Goal: Task Accomplishment & Management: Manage account settings

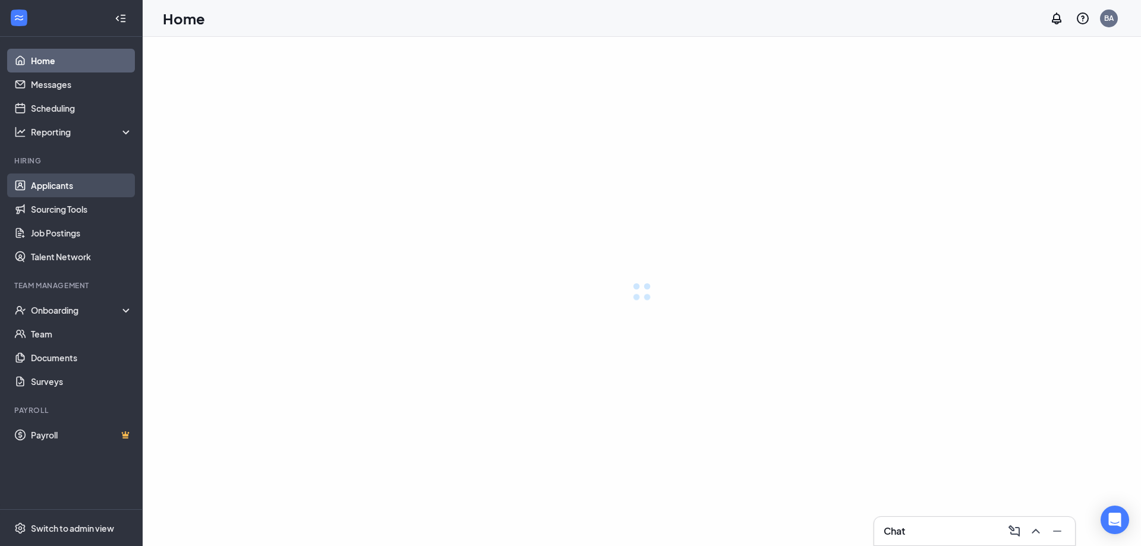
click at [82, 188] on link "Applicants" at bounding box center [82, 186] width 102 height 24
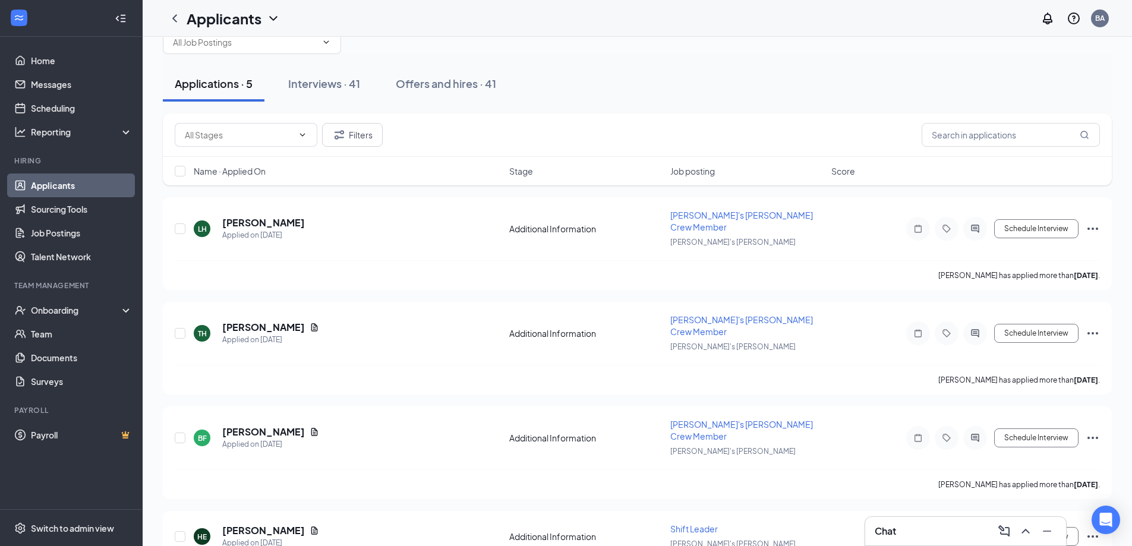
scroll to position [59, 0]
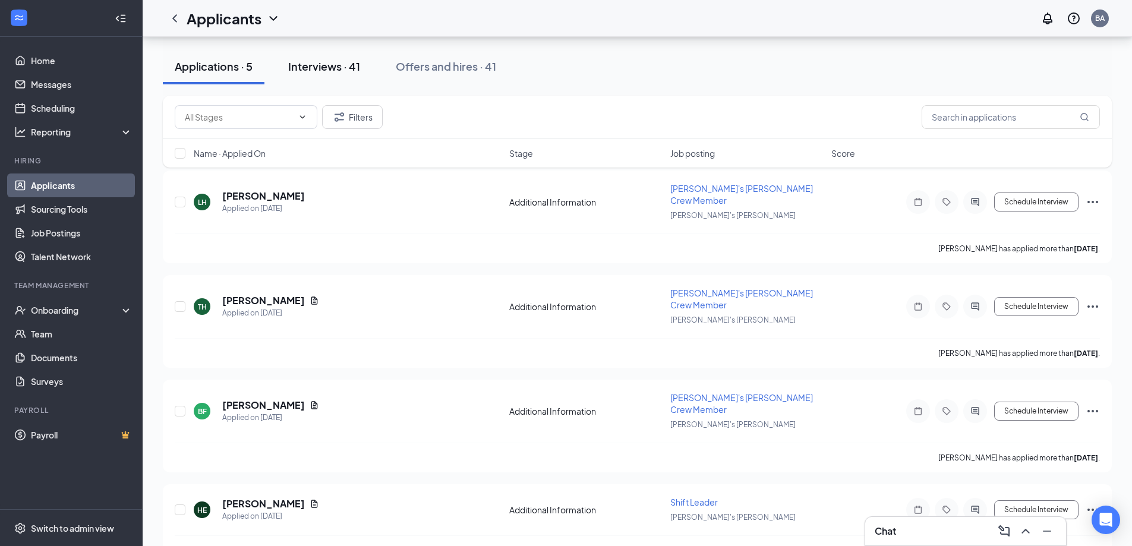
click at [335, 60] on div "Interviews · 41" at bounding box center [324, 66] width 72 height 15
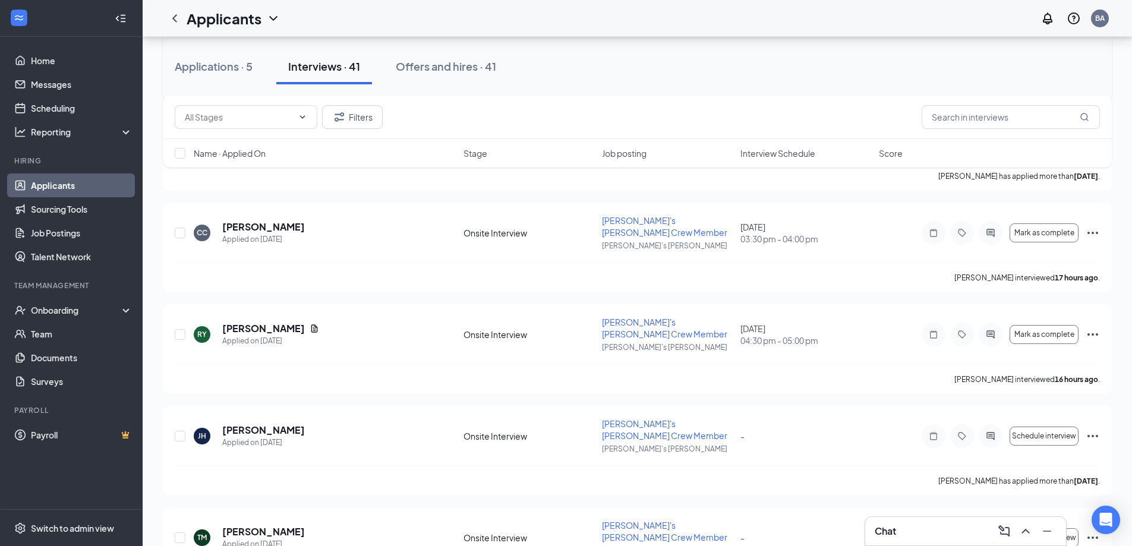
scroll to position [475, 0]
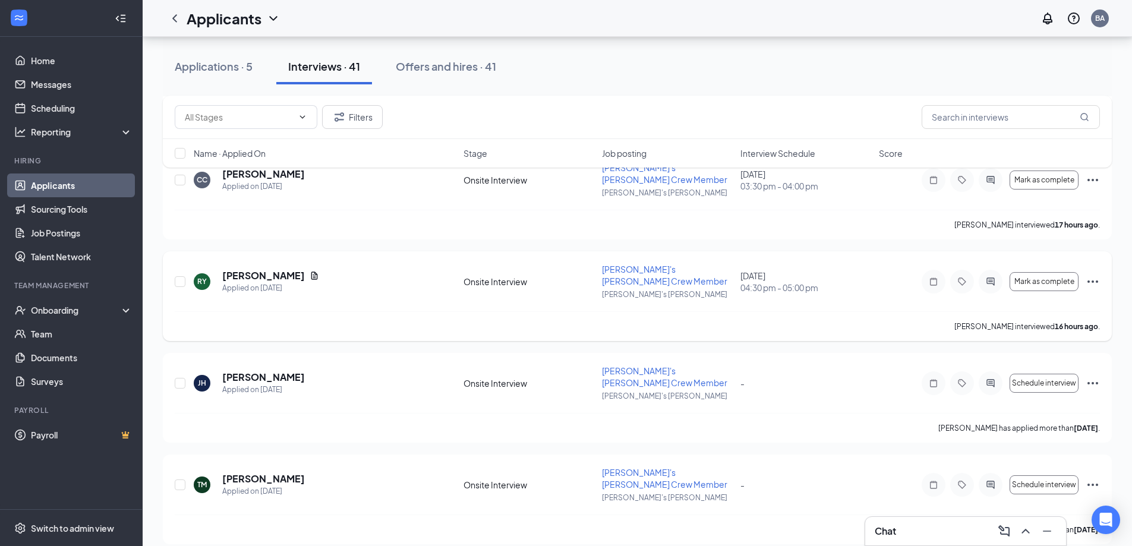
click at [1092, 275] on icon "Ellipses" at bounding box center [1093, 282] width 14 height 14
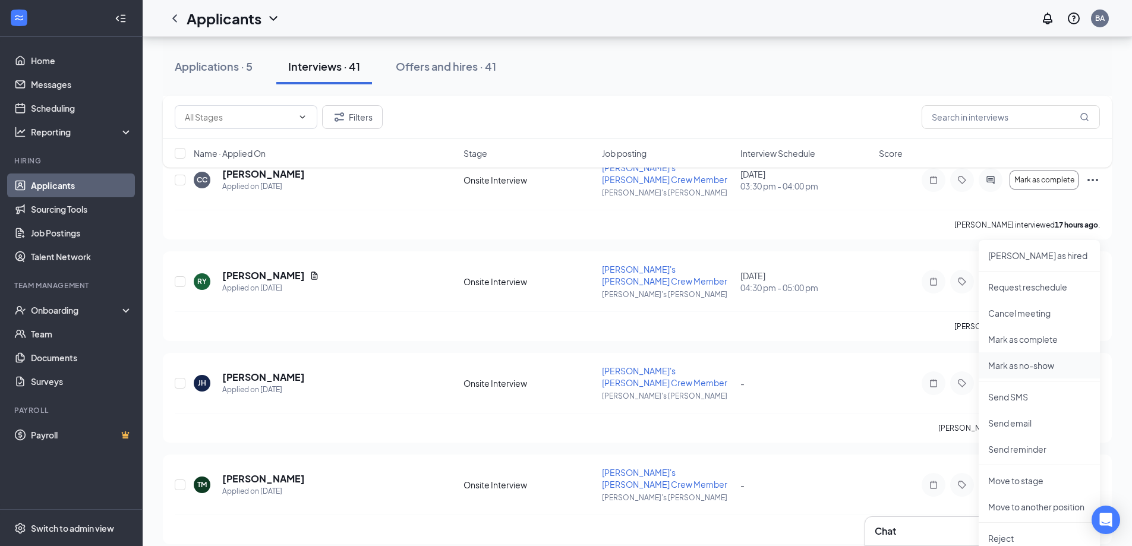
click at [1023, 367] on p "Mark as no-show" at bounding box center [1039, 366] width 102 height 12
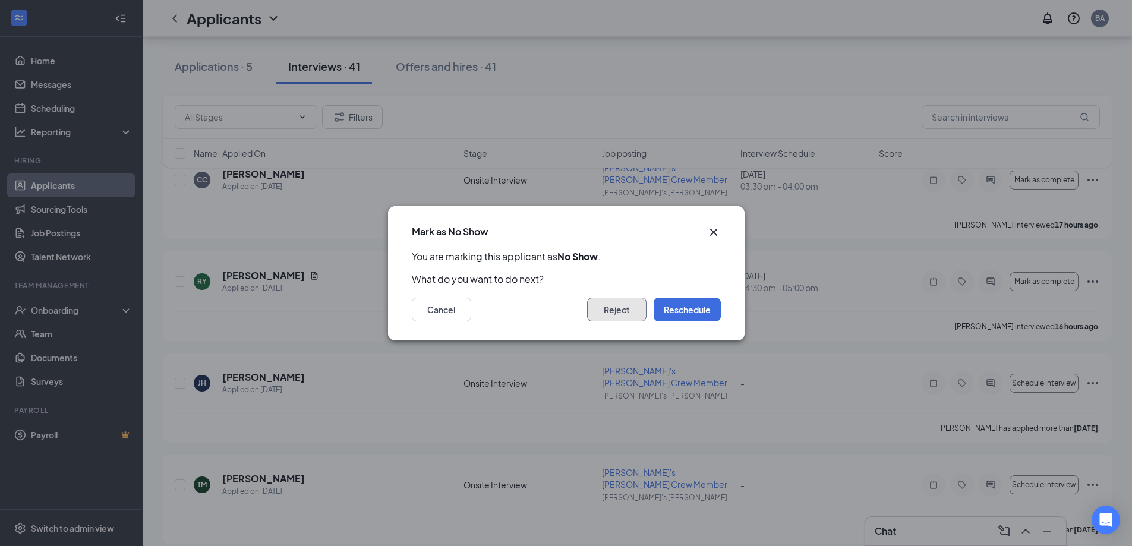
click at [625, 305] on button "Reject" at bounding box center [616, 310] width 59 height 24
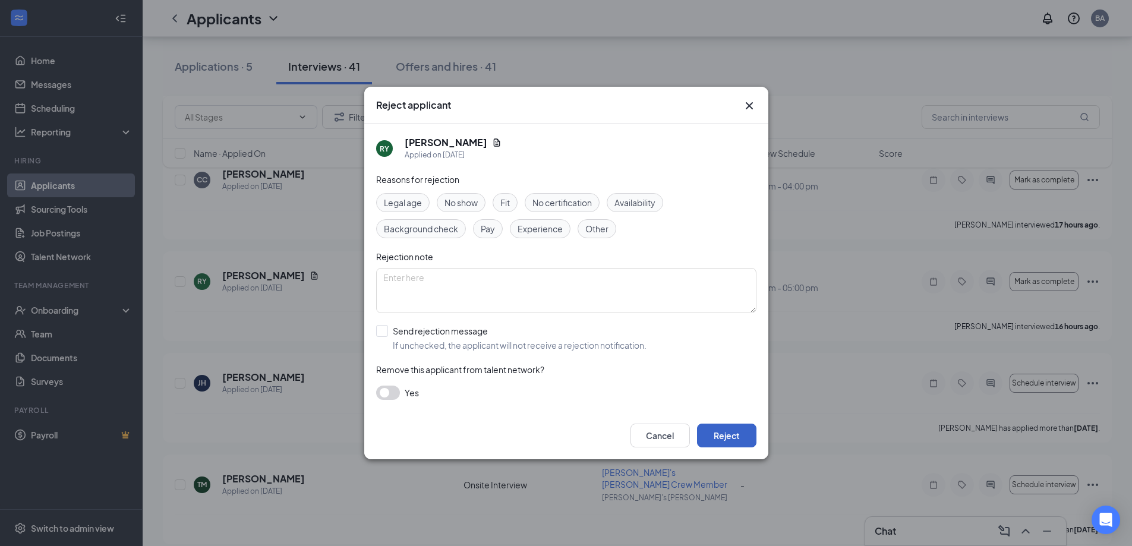
click at [720, 424] on button "Reject" at bounding box center [726, 436] width 59 height 24
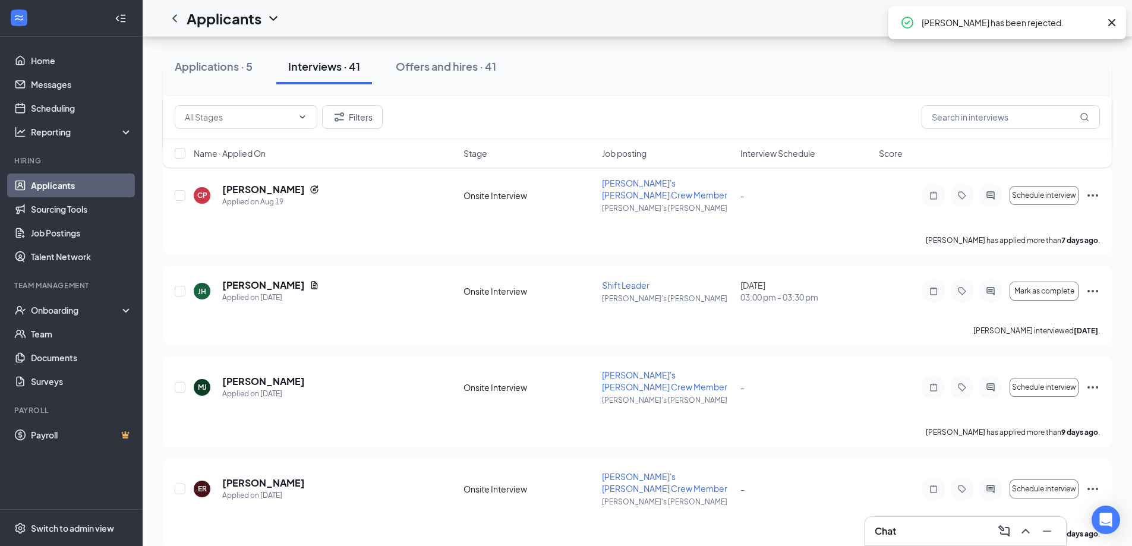
scroll to position [773, 0]
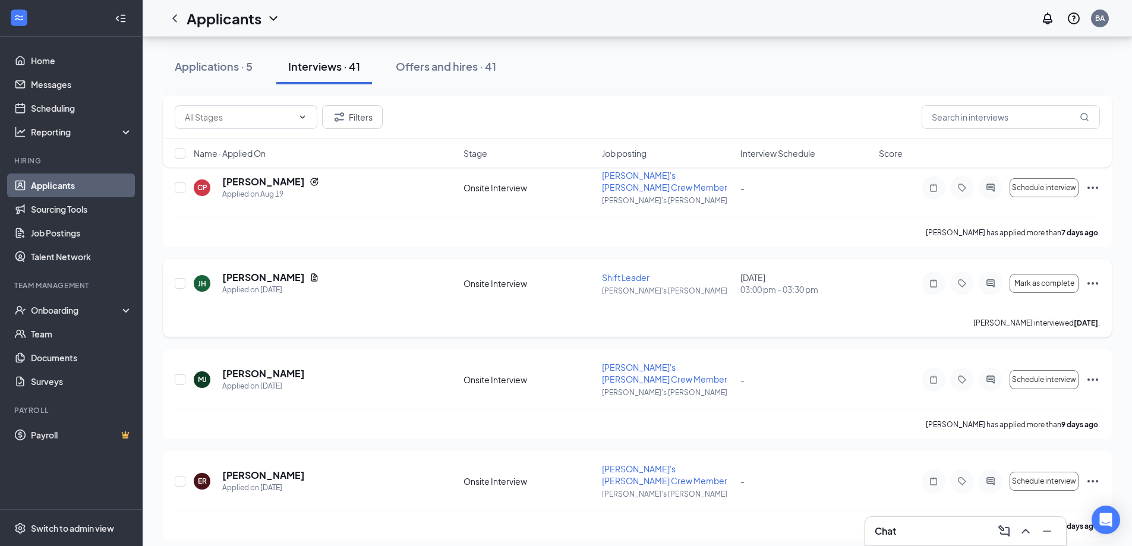
click at [1091, 276] on icon "Ellipses" at bounding box center [1093, 283] width 14 height 14
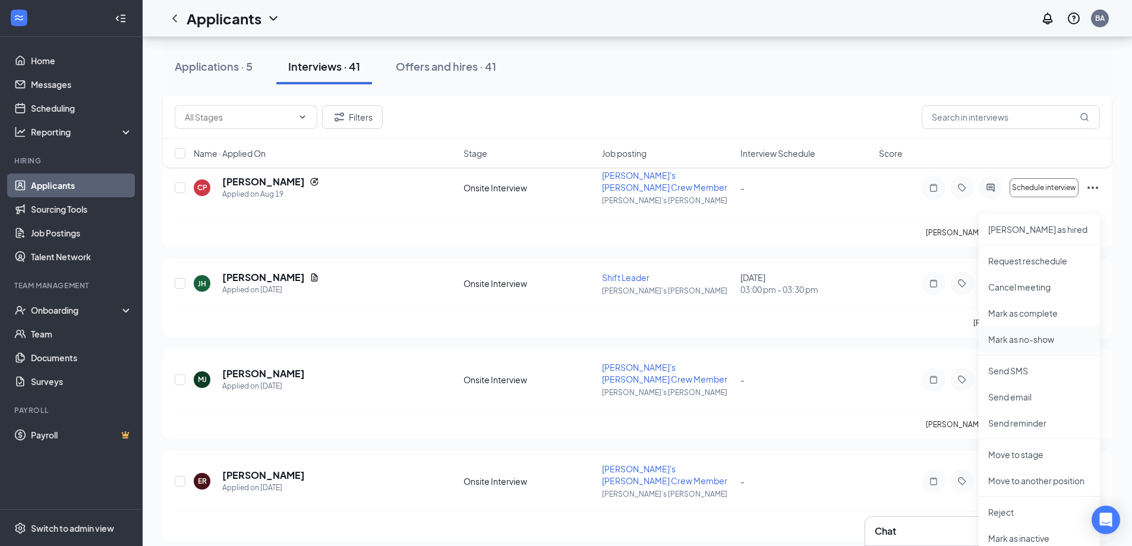
click at [1031, 336] on p "Mark as no-show" at bounding box center [1039, 339] width 102 height 12
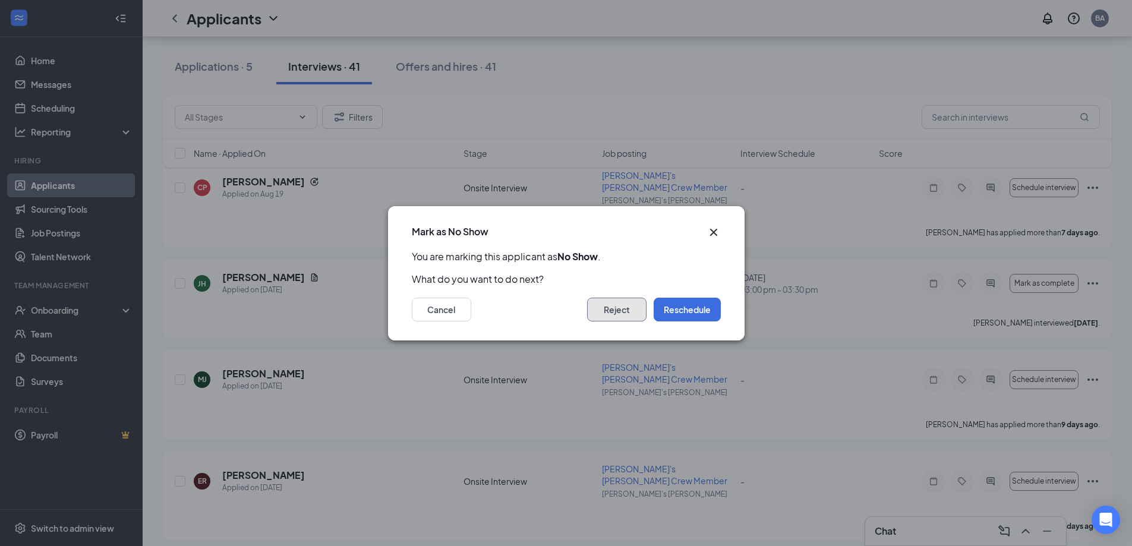
click at [619, 304] on button "Reject" at bounding box center [616, 310] width 59 height 24
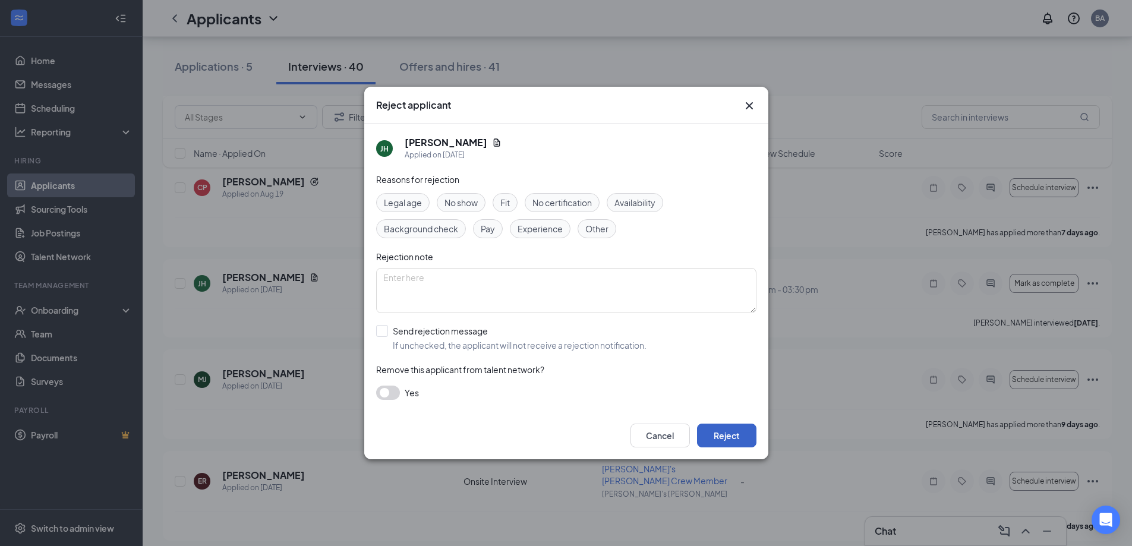
click at [730, 426] on button "Reject" at bounding box center [726, 436] width 59 height 24
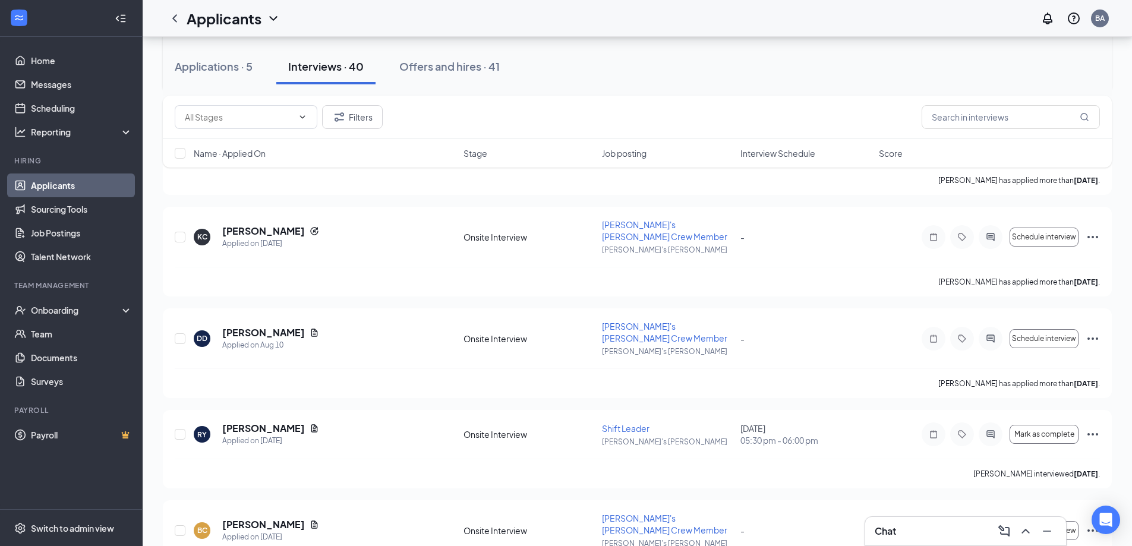
scroll to position [1189, 0]
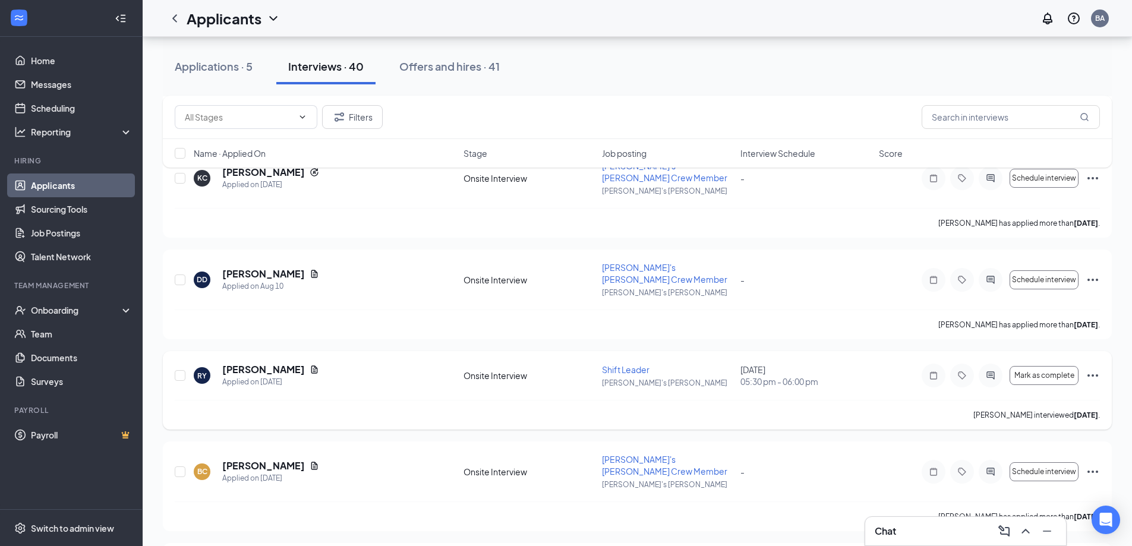
click at [1095, 368] on icon "Ellipses" at bounding box center [1093, 375] width 14 height 14
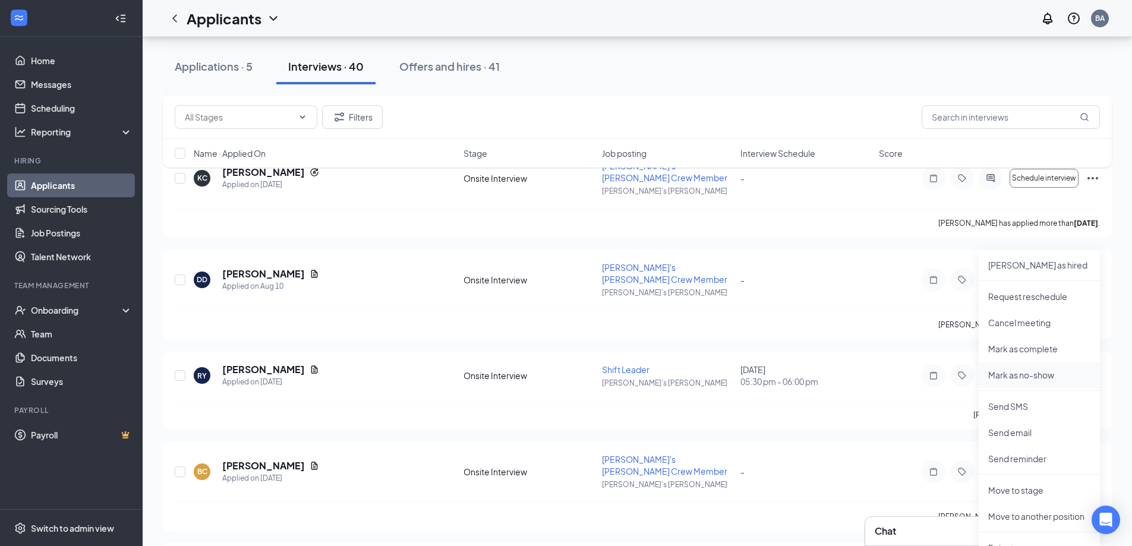
click at [1031, 375] on p "Mark as no-show" at bounding box center [1039, 375] width 102 height 12
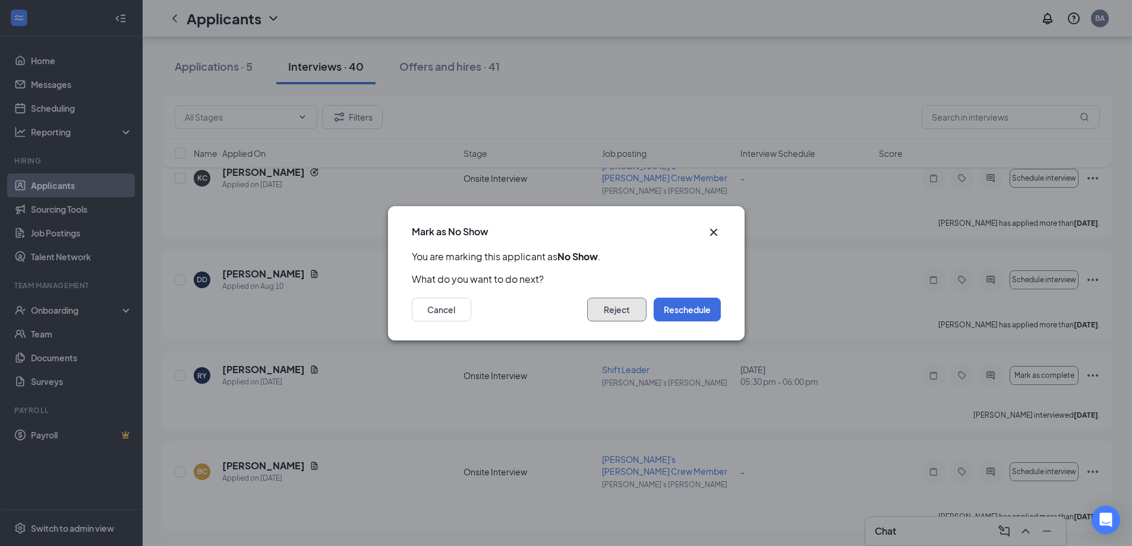
click at [608, 313] on button "Reject" at bounding box center [616, 310] width 59 height 24
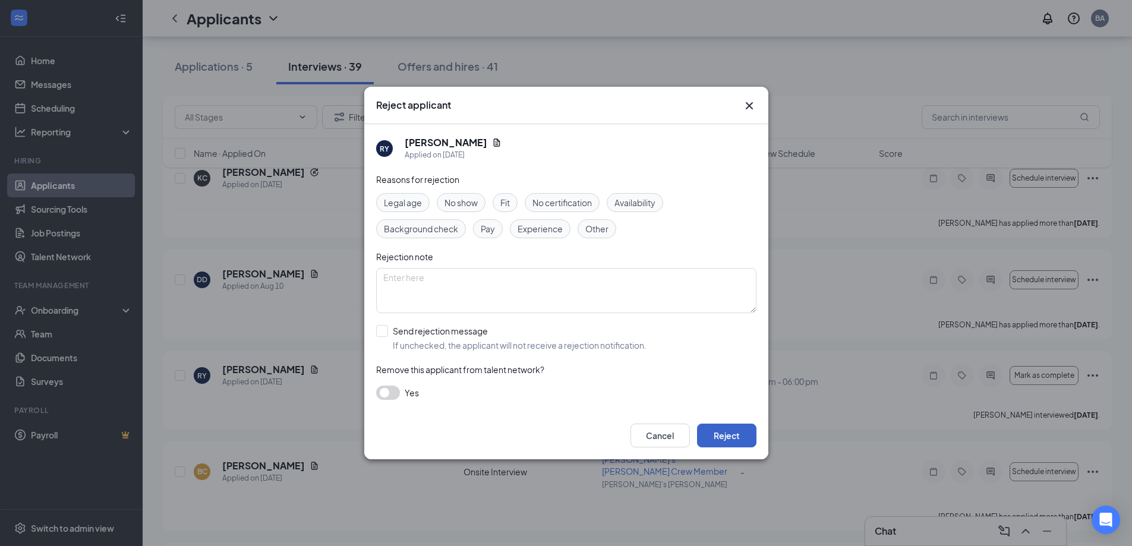
click at [730, 440] on button "Reject" at bounding box center [726, 436] width 59 height 24
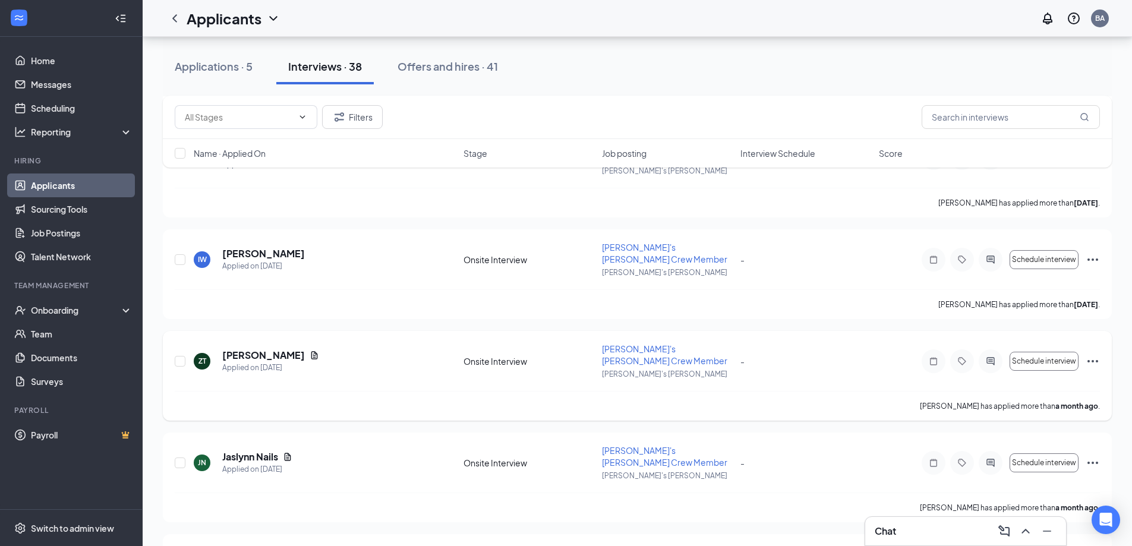
scroll to position [1724, 0]
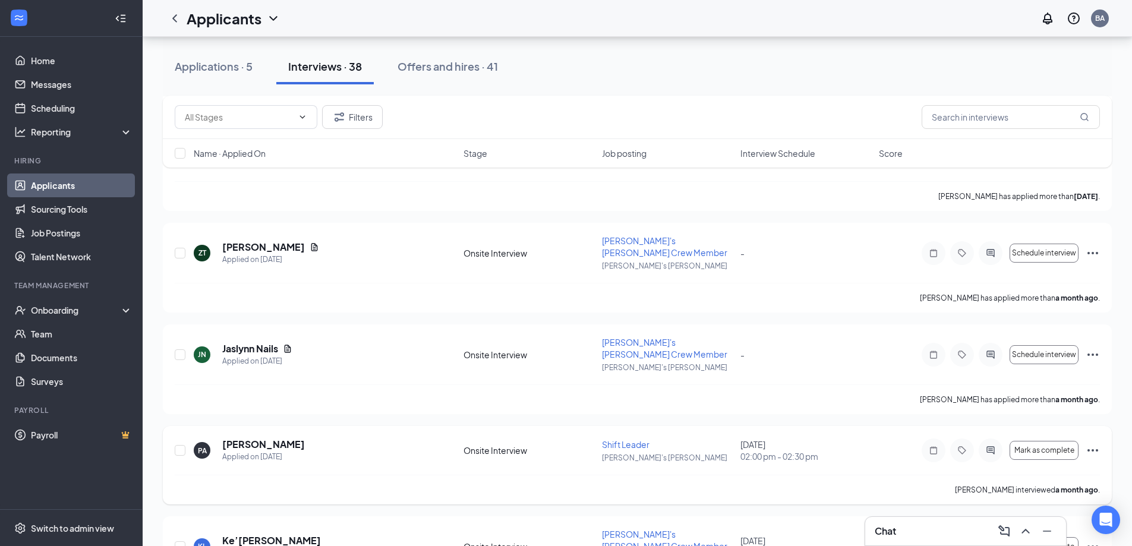
click at [1091, 443] on icon "Ellipses" at bounding box center [1093, 450] width 14 height 14
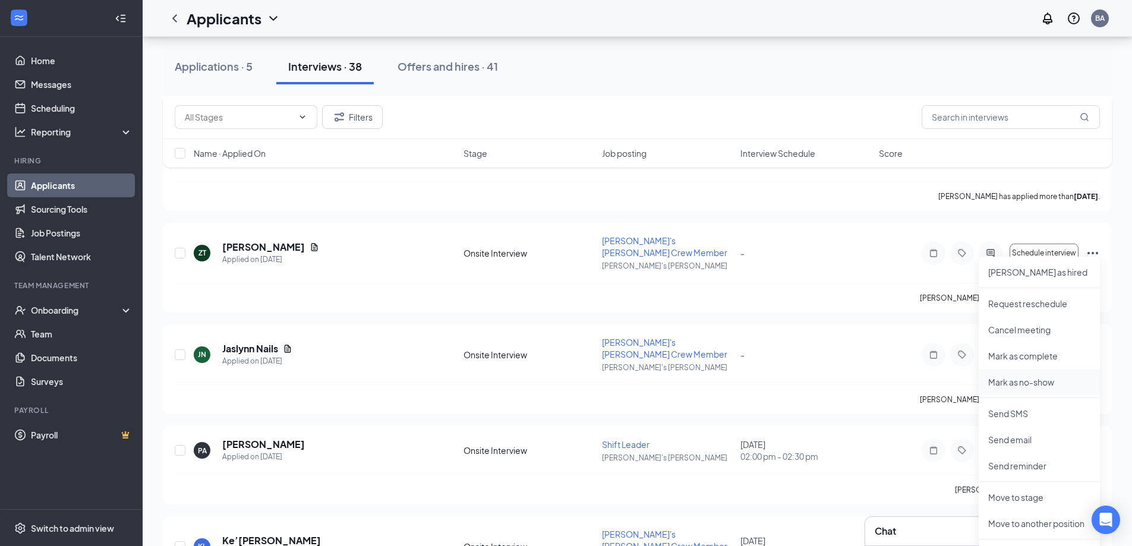
click at [1037, 380] on p "Mark as no-show" at bounding box center [1039, 382] width 102 height 12
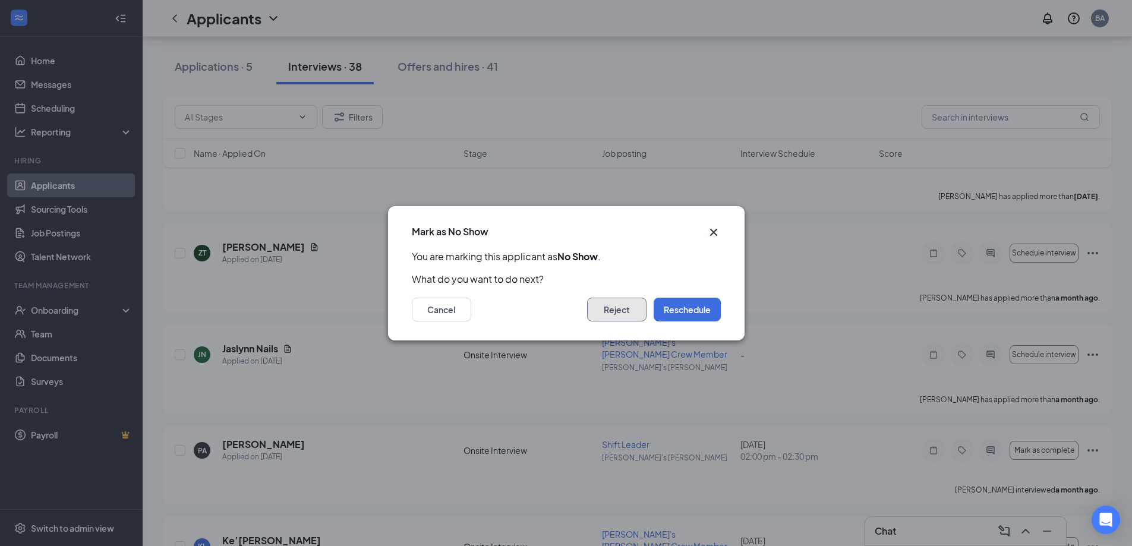
click at [631, 311] on button "Reject" at bounding box center [616, 310] width 59 height 24
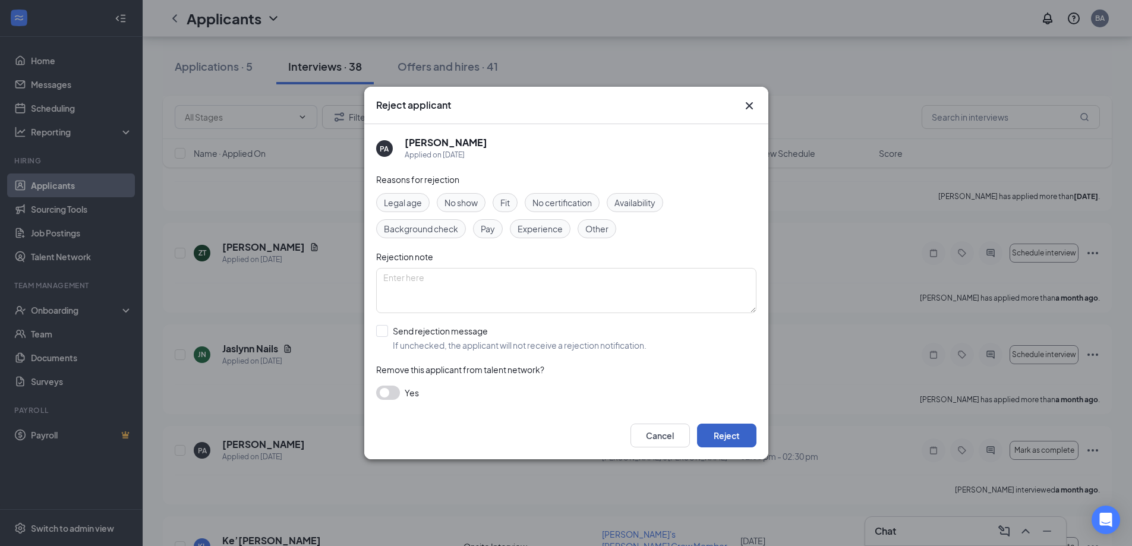
click at [733, 435] on button "Reject" at bounding box center [726, 436] width 59 height 24
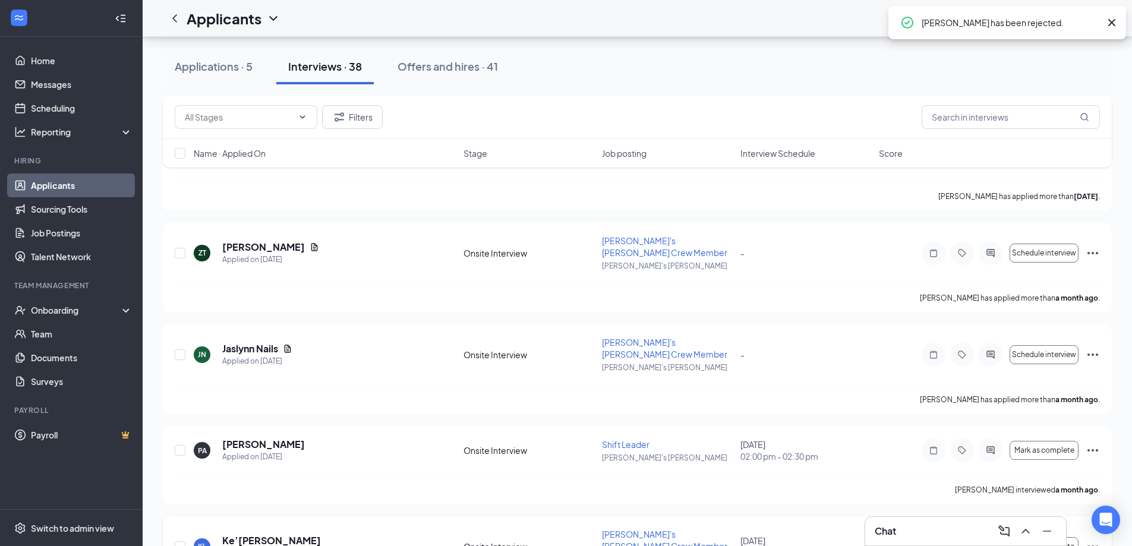
click at [1089, 540] on icon "Ellipses" at bounding box center [1093, 547] width 14 height 14
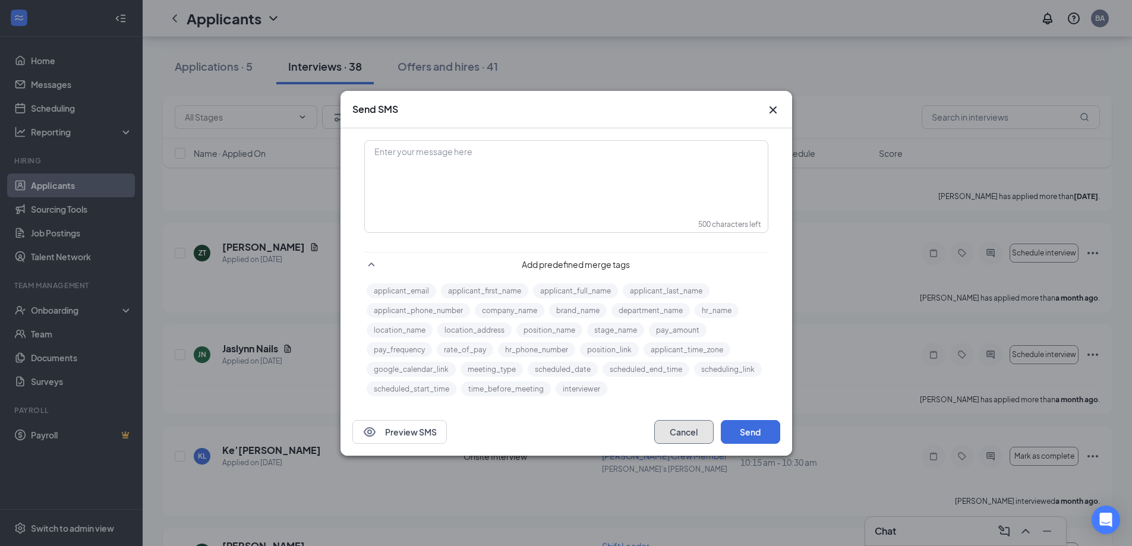
drag, startPoint x: 694, startPoint y: 433, endPoint x: 1009, endPoint y: 369, distance: 320.9
click at [698, 435] on button "Cancel" at bounding box center [683, 432] width 59 height 24
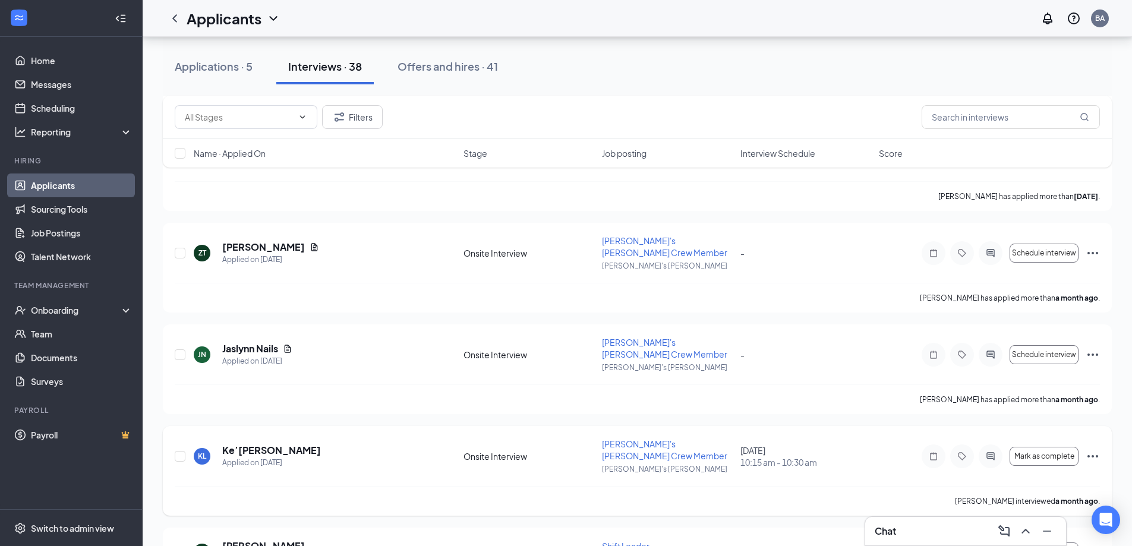
click at [1088, 449] on icon "Ellipses" at bounding box center [1093, 456] width 14 height 14
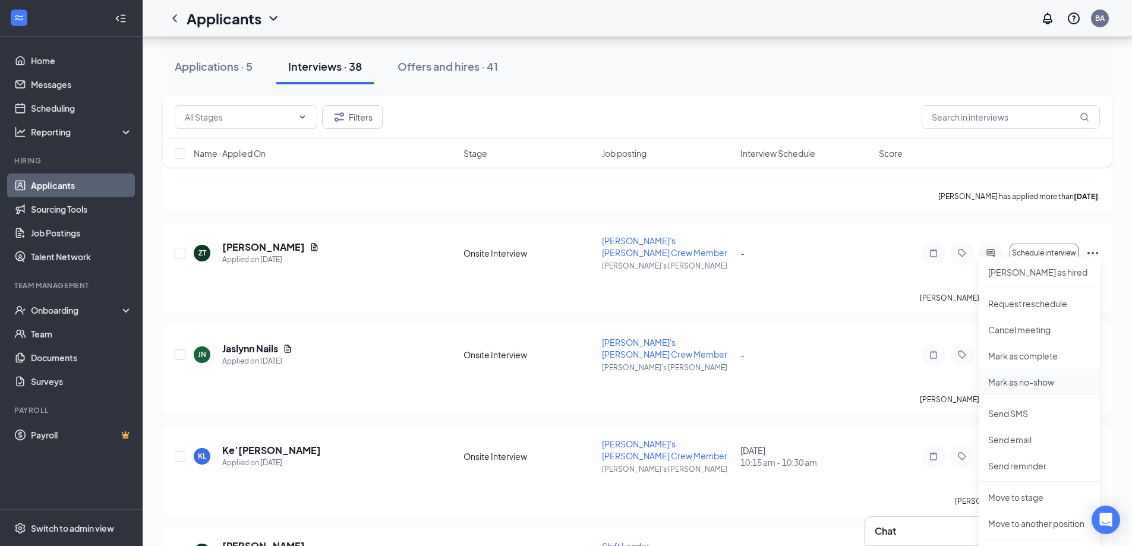
click at [1036, 379] on p "Mark as no-show" at bounding box center [1039, 382] width 102 height 12
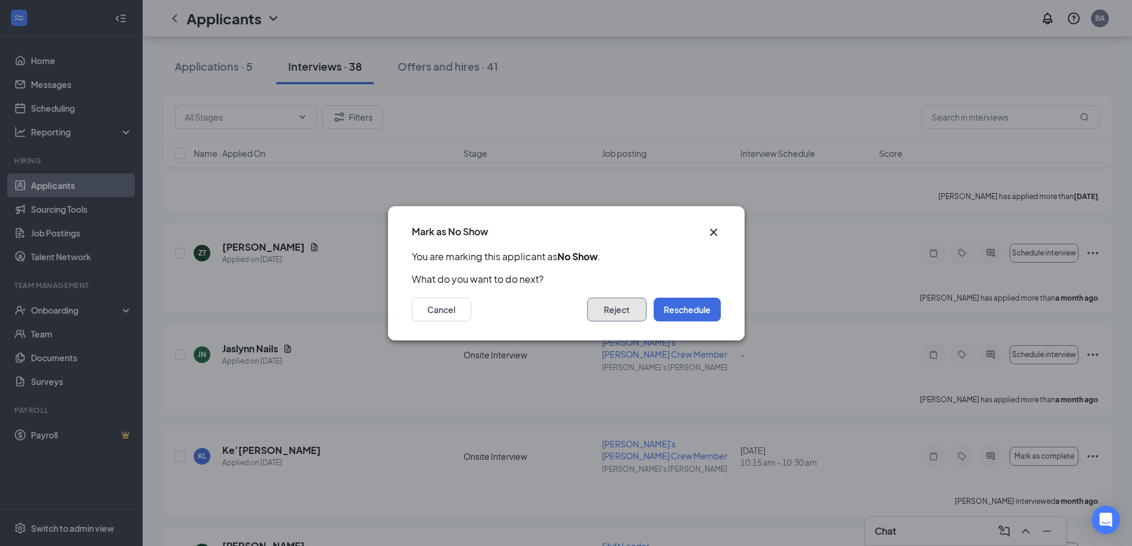
click at [603, 307] on button "Reject" at bounding box center [616, 310] width 59 height 24
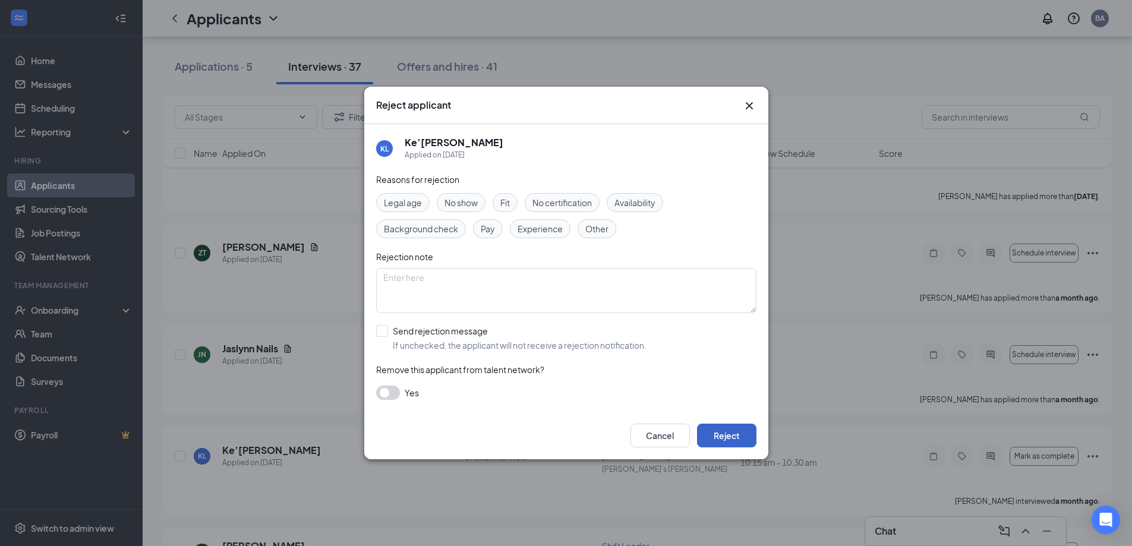
click at [729, 428] on button "Reject" at bounding box center [726, 436] width 59 height 24
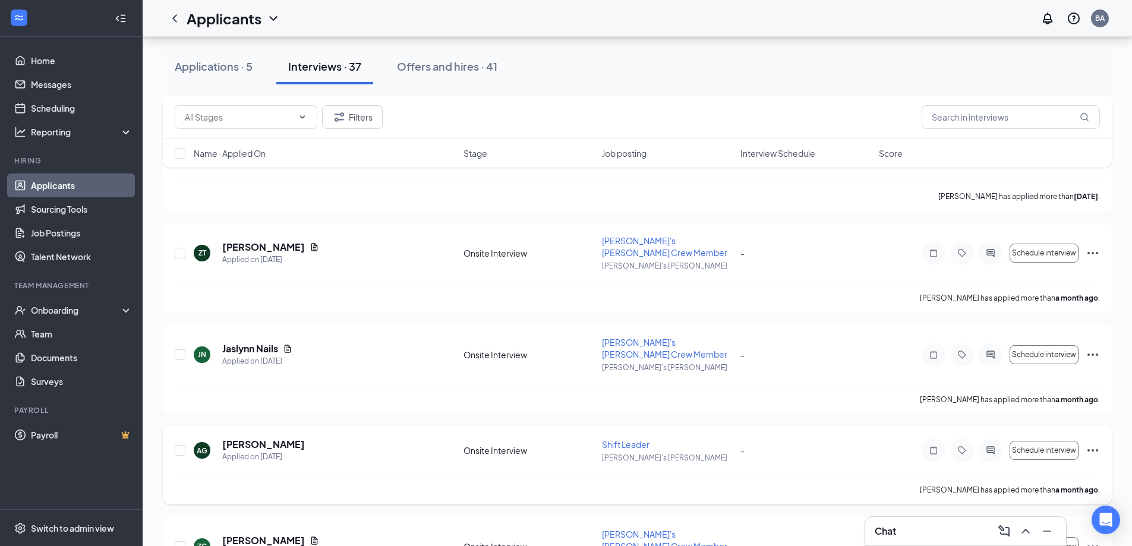
click at [1097, 449] on icon "Ellipses" at bounding box center [1093, 450] width 11 height 2
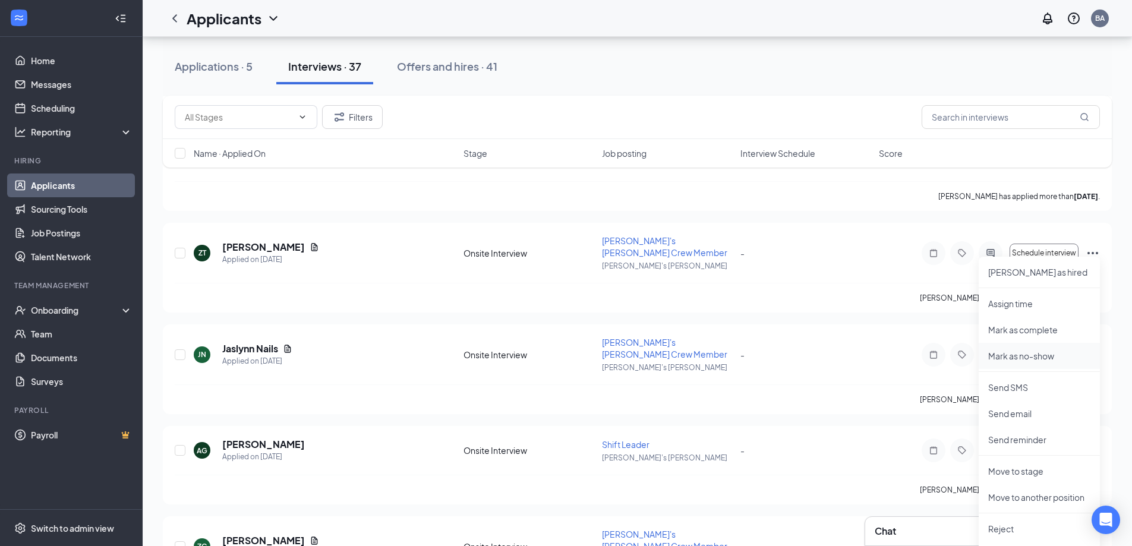
click at [1017, 363] on li "Mark as no-show" at bounding box center [1039, 356] width 121 height 26
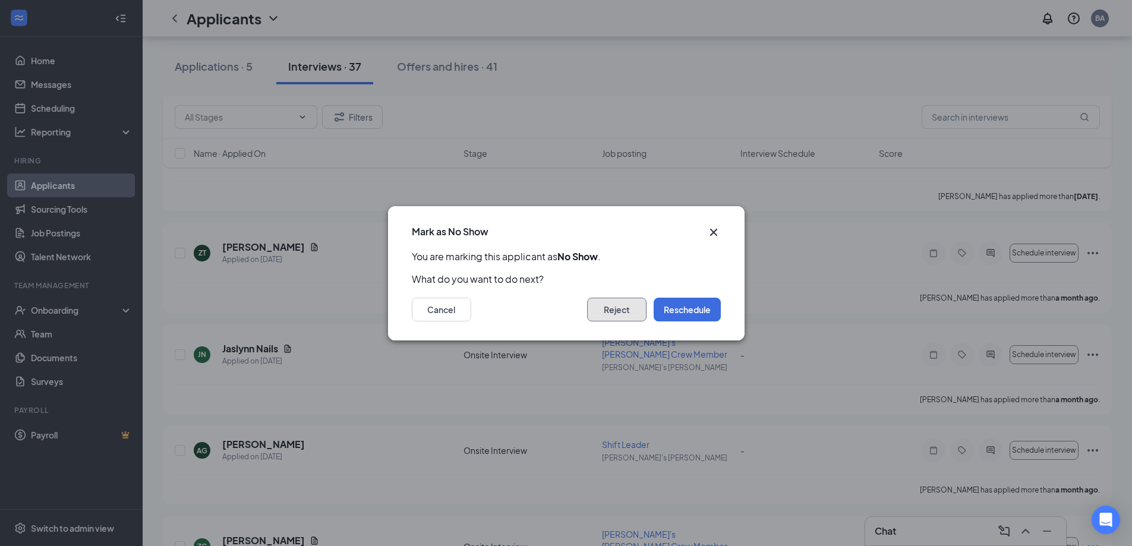
click at [600, 319] on button "Reject" at bounding box center [616, 310] width 59 height 24
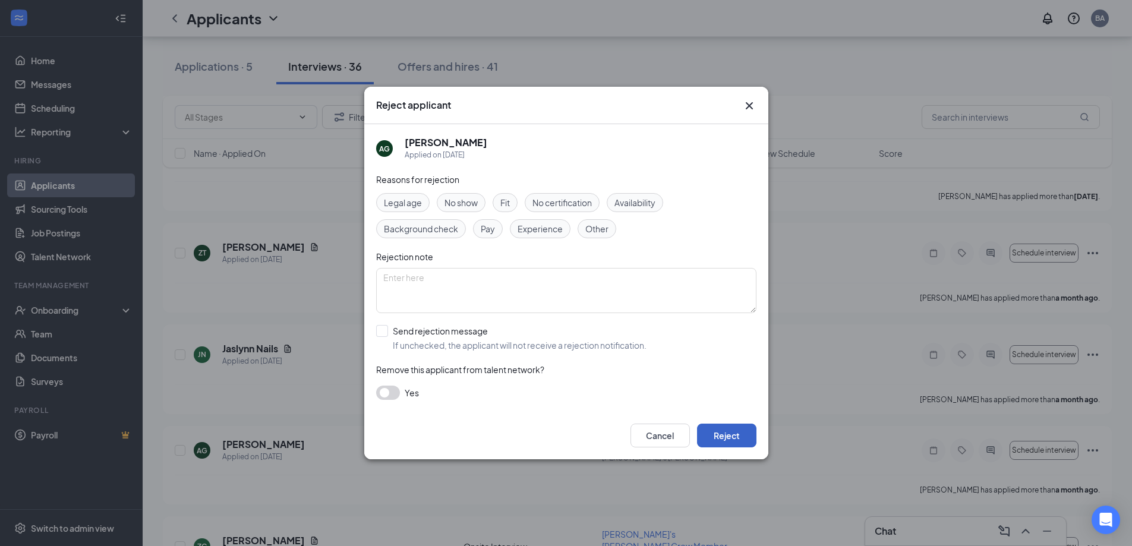
click at [730, 436] on button "Reject" at bounding box center [726, 436] width 59 height 24
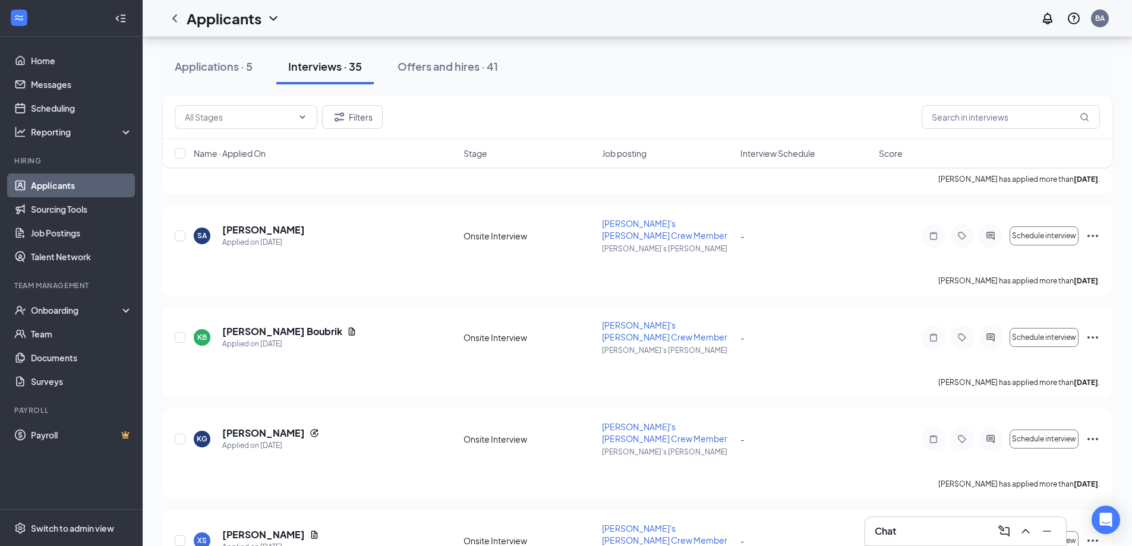
scroll to position [2848, 0]
checkbox input "true"
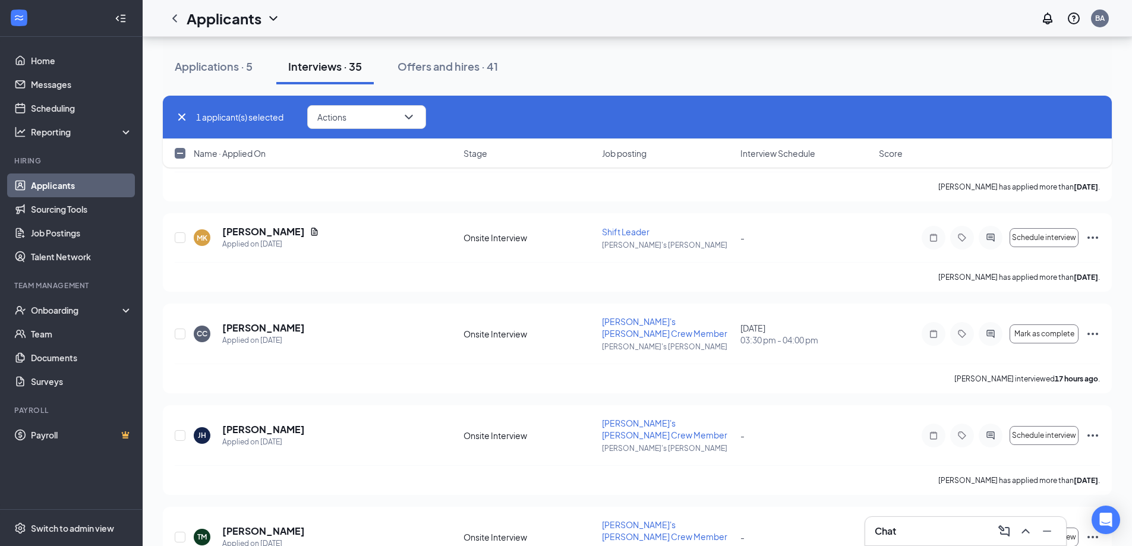
scroll to position [233, 0]
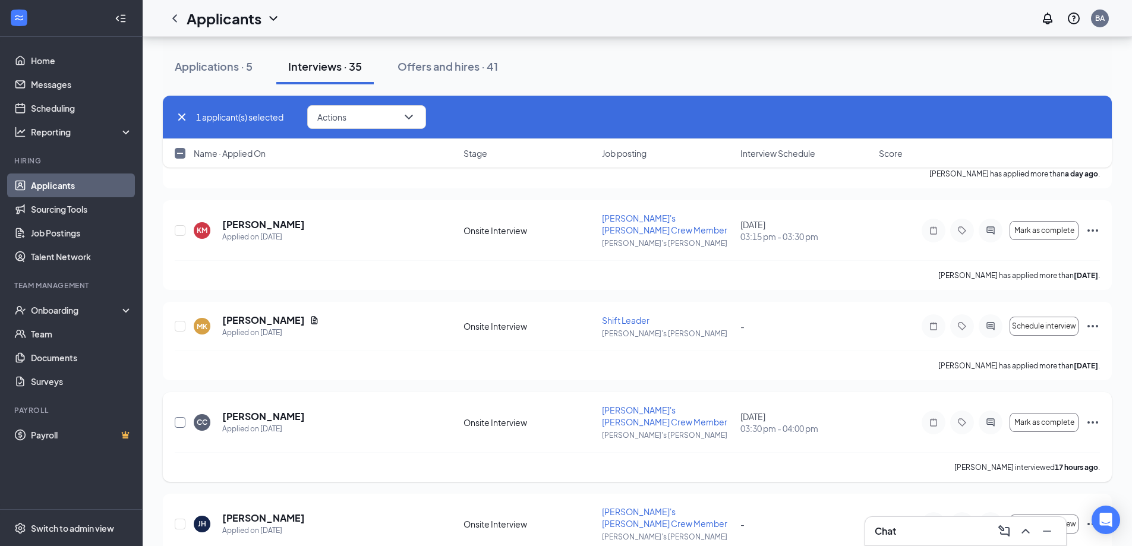
click at [176, 417] on input "checkbox" at bounding box center [180, 422] width 11 height 11
checkbox input "true"
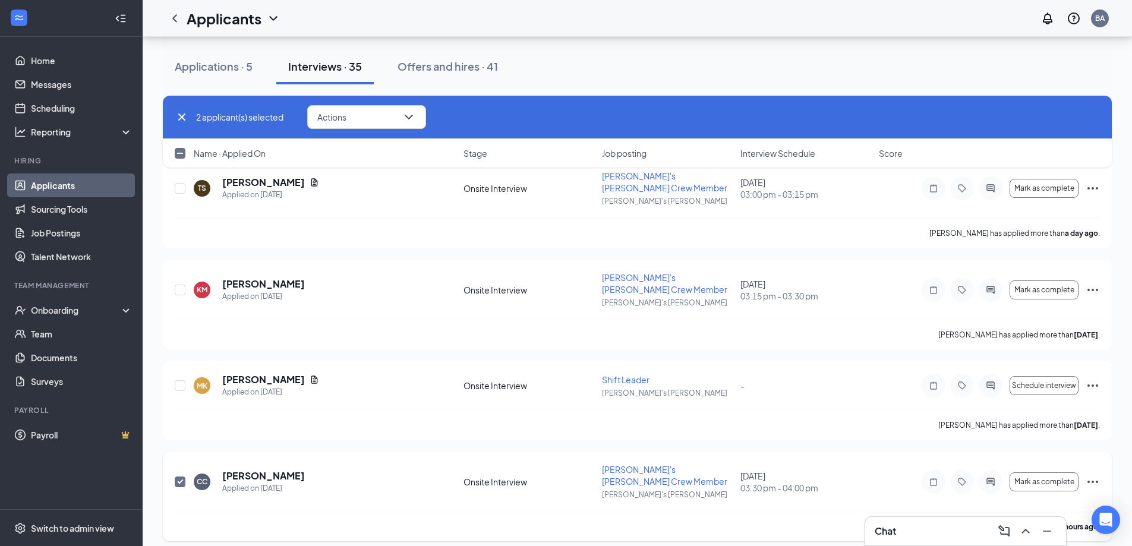
scroll to position [114, 0]
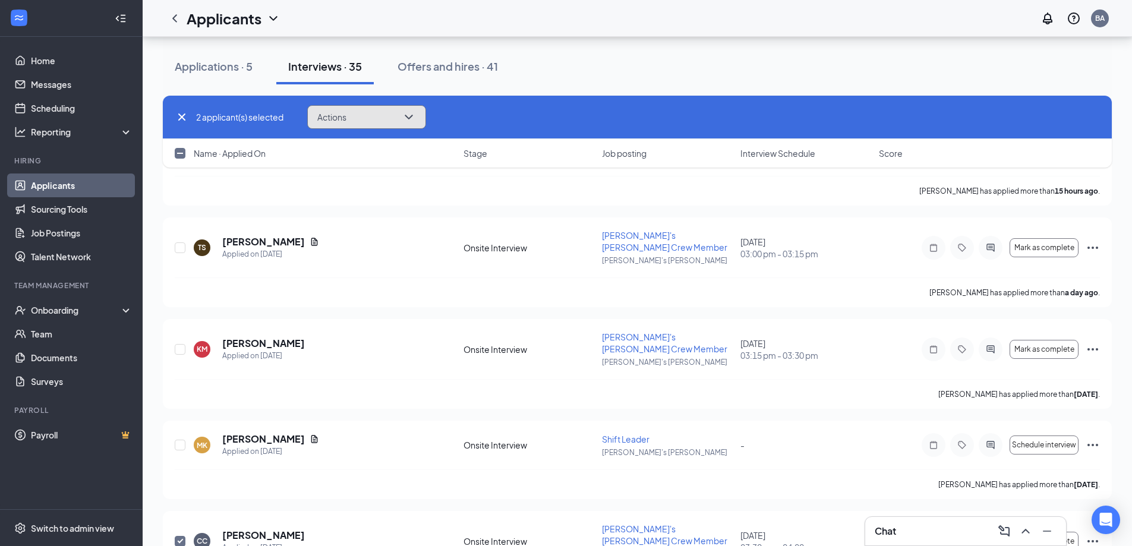
click at [402, 111] on button "Actions" at bounding box center [366, 117] width 119 height 24
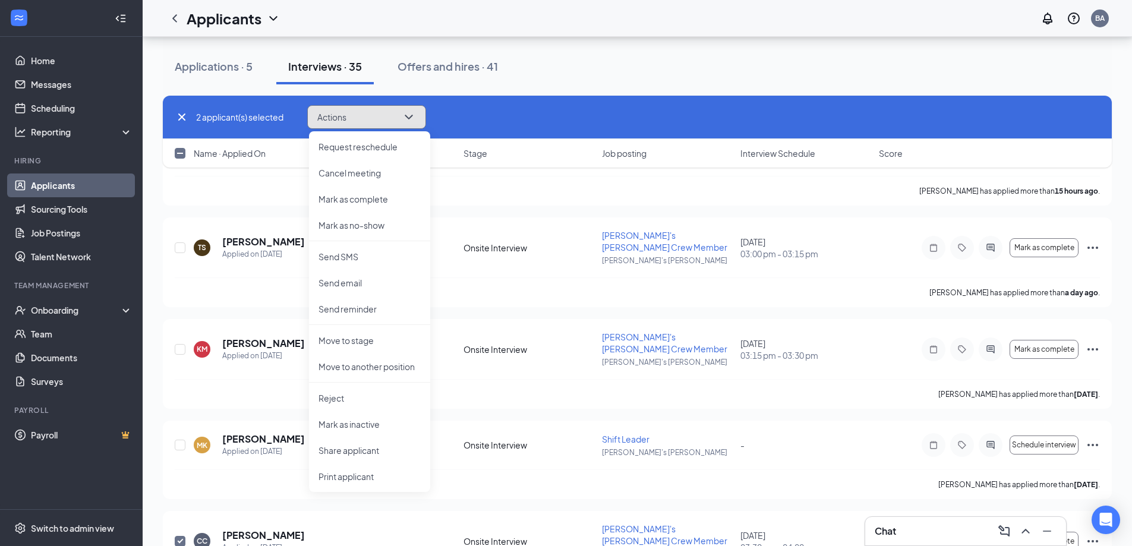
click at [402, 125] on button "Actions" at bounding box center [366, 117] width 119 height 24
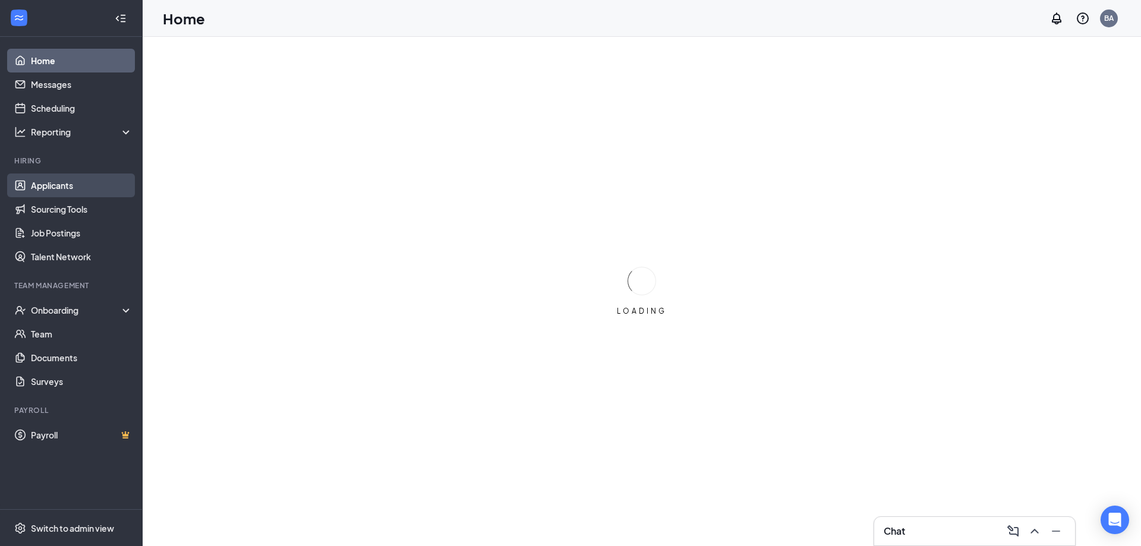
click at [71, 181] on link "Applicants" at bounding box center [82, 186] width 102 height 24
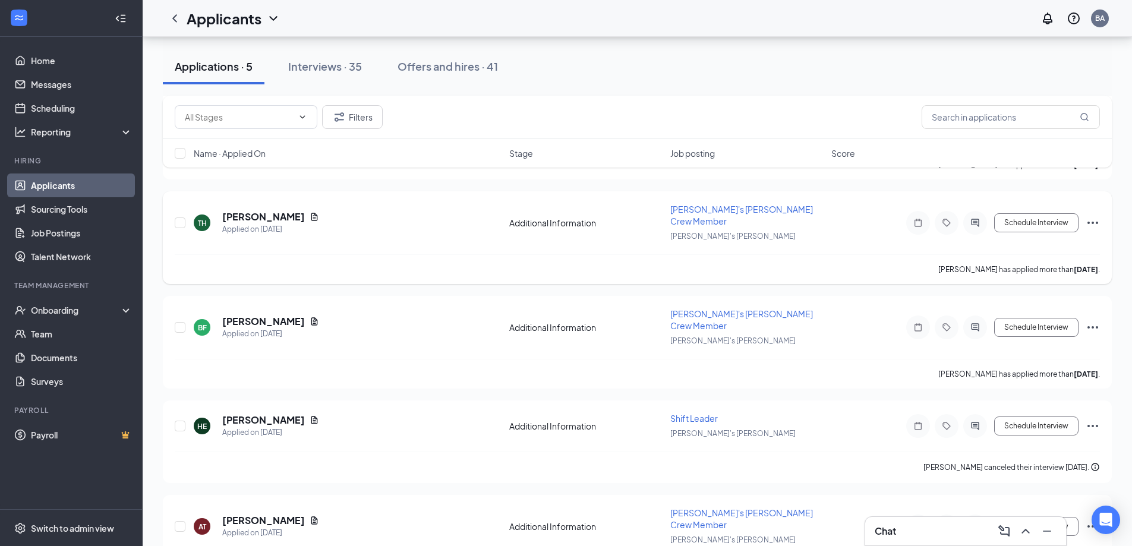
scroll to position [152, 0]
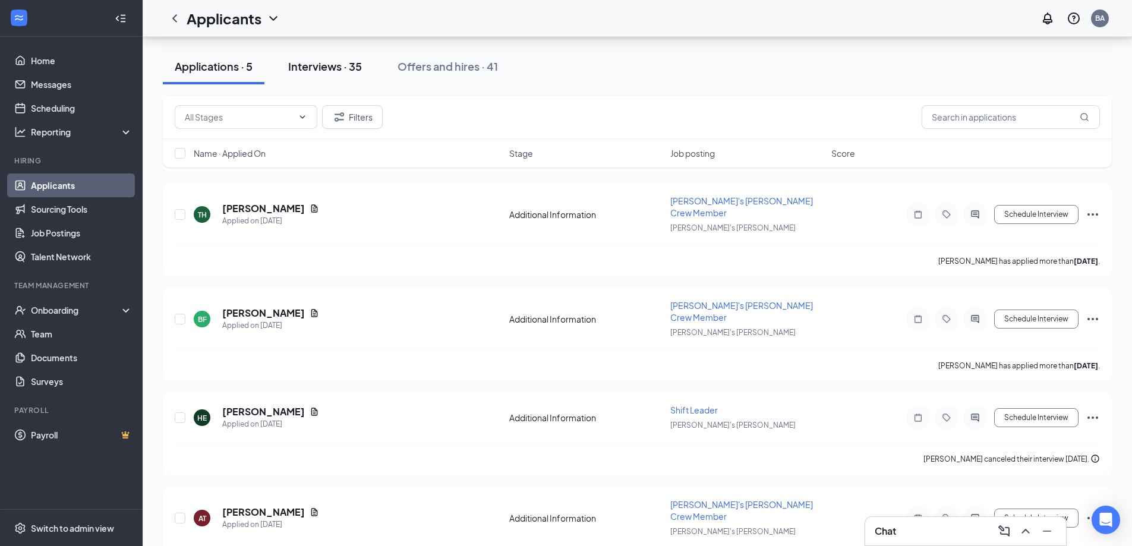
click at [325, 59] on div "Interviews · 35" at bounding box center [325, 66] width 74 height 15
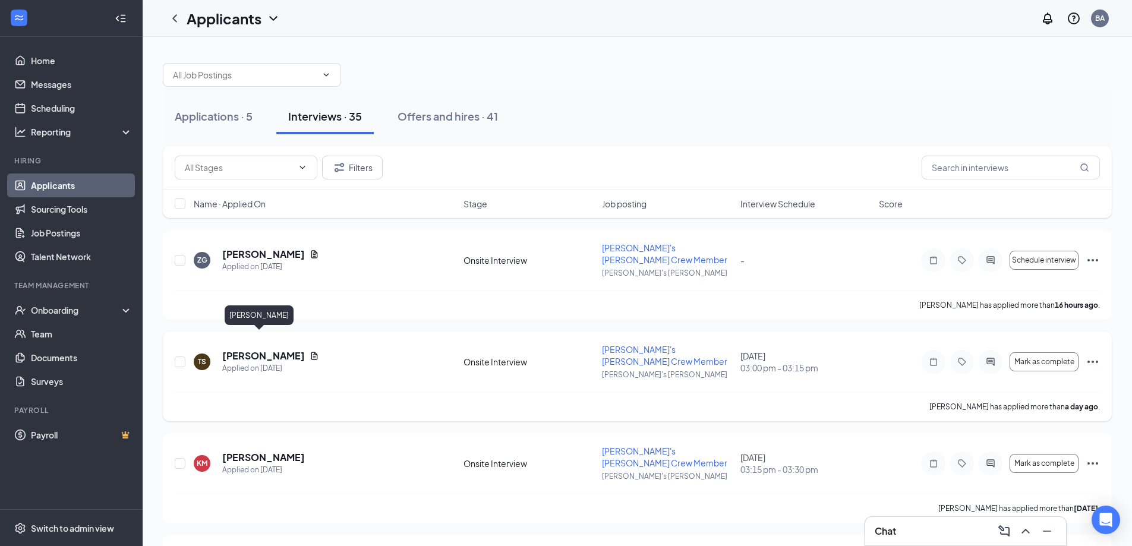
click at [254, 349] on h5 "[PERSON_NAME]" at bounding box center [263, 355] width 83 height 13
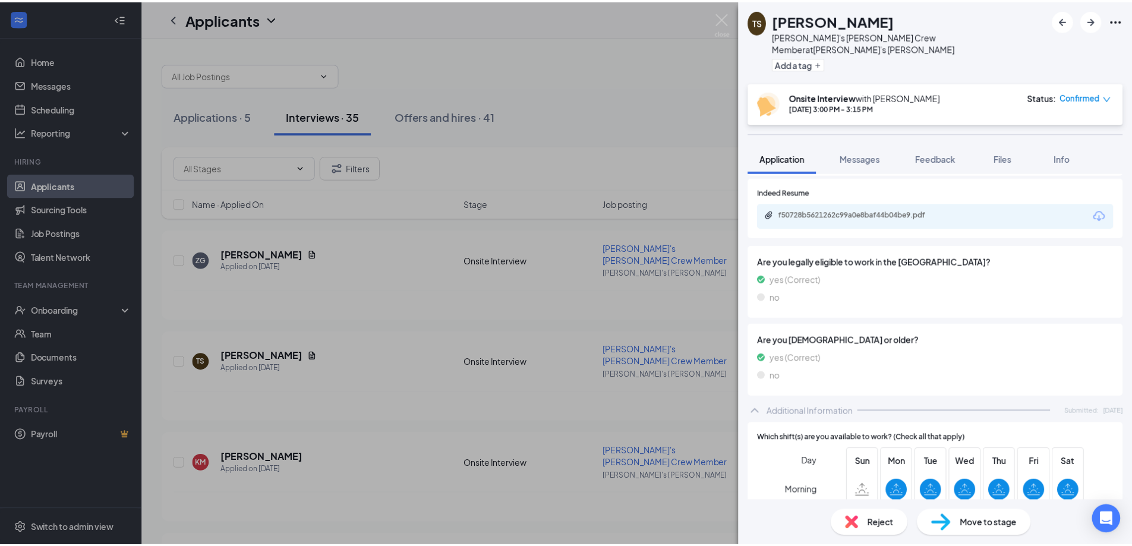
scroll to position [150, 0]
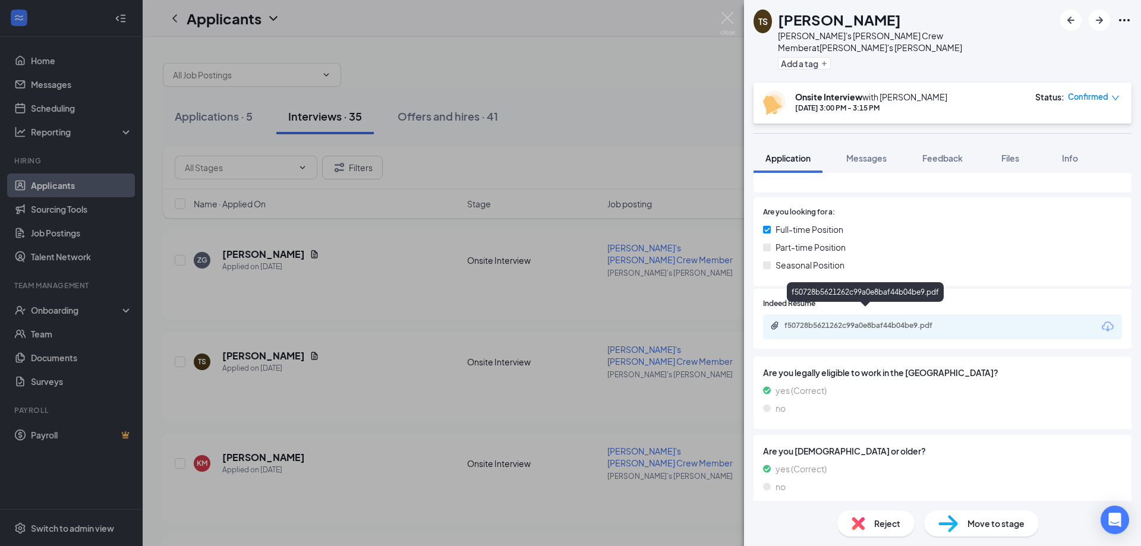
click at [908, 321] on div "f50728b5621262c99a0e8baf44b04be9.pdf" at bounding box center [868, 326] width 166 height 10
click at [615, 91] on div "TS [PERSON_NAME] [PERSON_NAME]'s [PERSON_NAME] Crew Member at [PERSON_NAME]'s […" at bounding box center [570, 273] width 1141 height 546
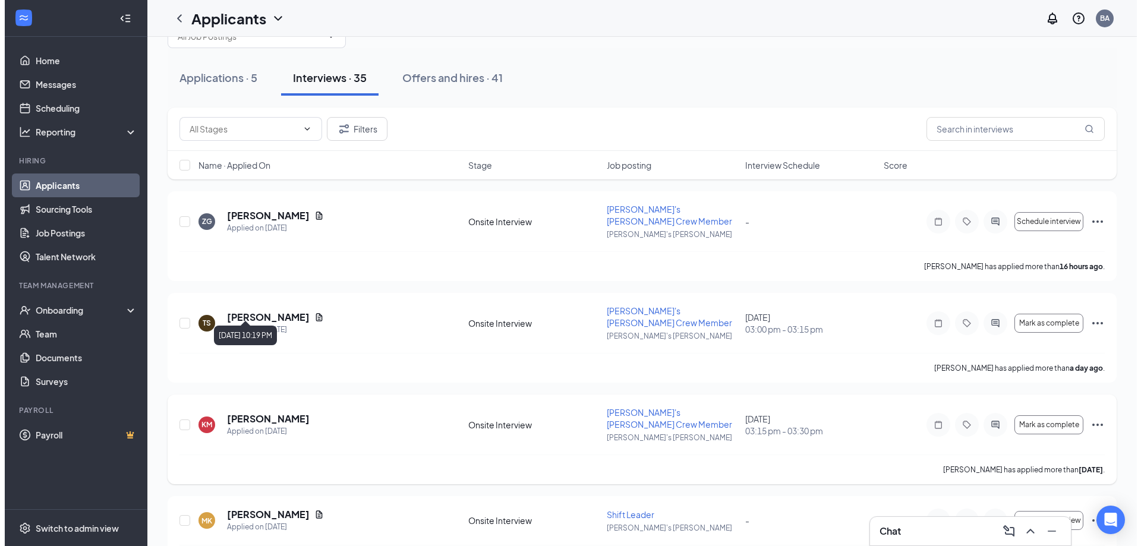
scroll to position [59, 0]
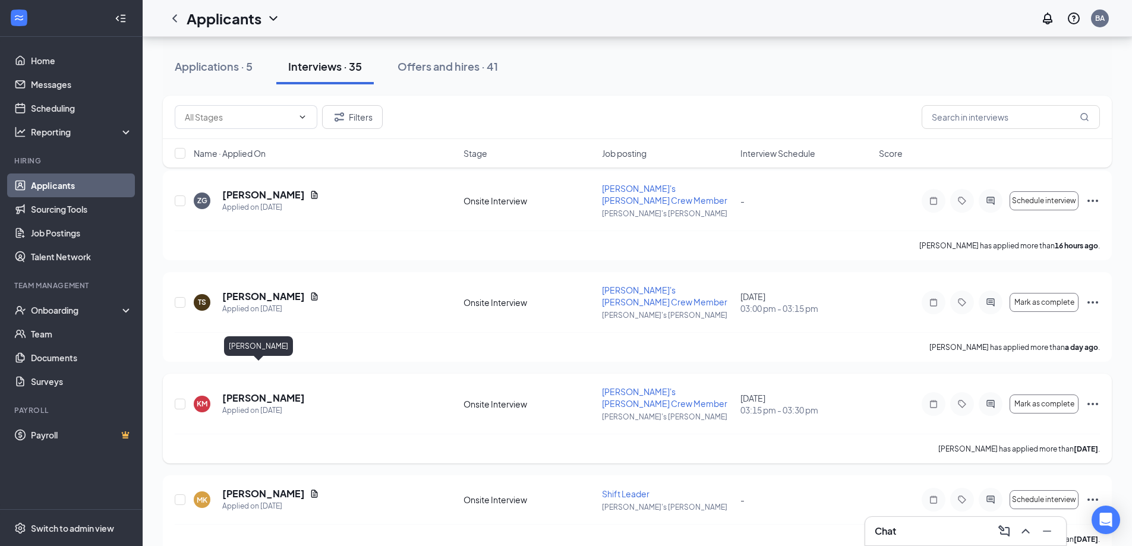
click at [235, 392] on h5 "[PERSON_NAME]" at bounding box center [263, 398] width 83 height 13
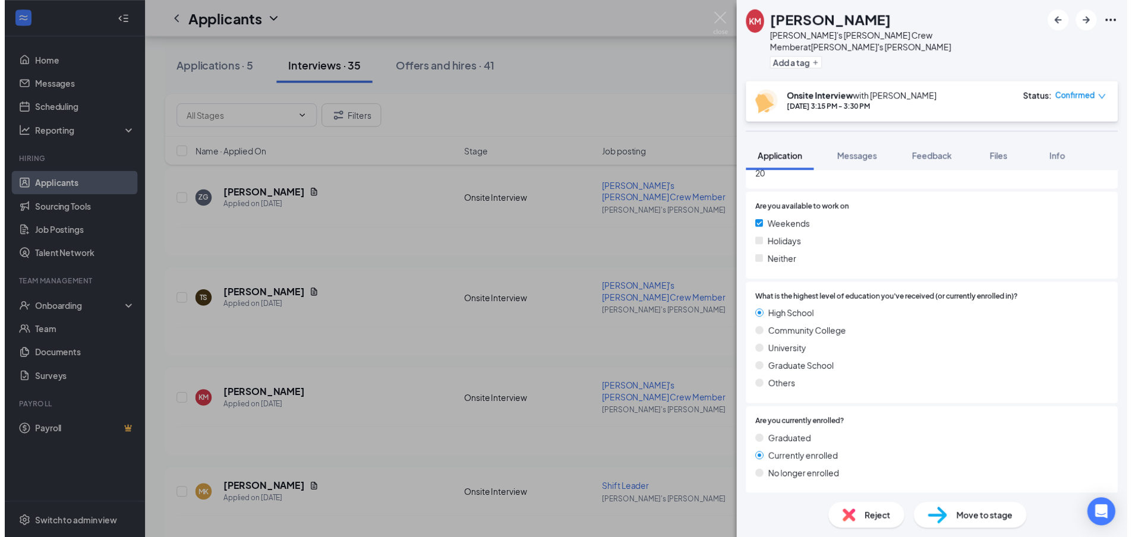
scroll to position [739, 0]
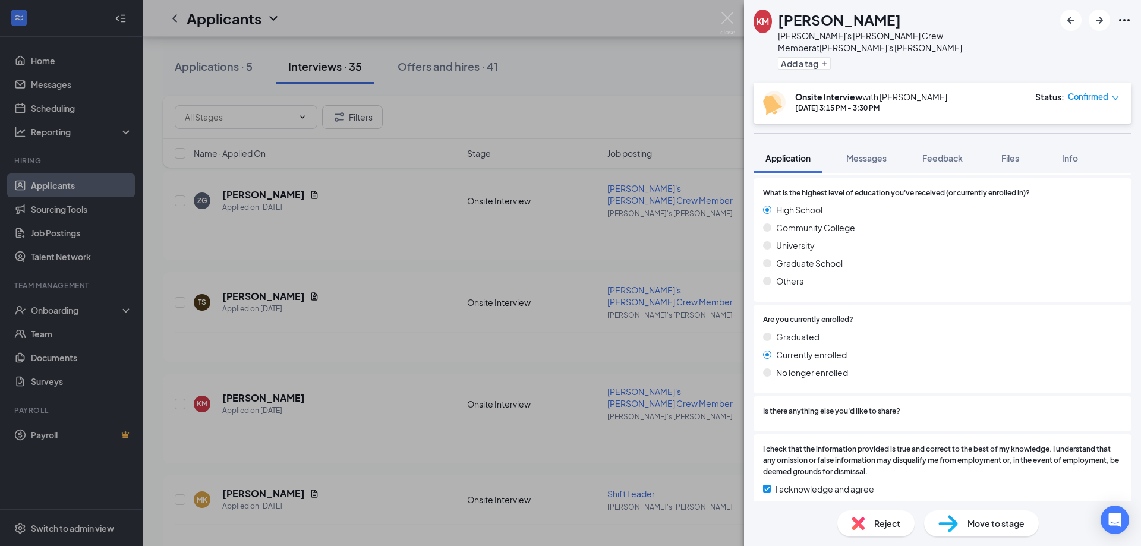
click at [366, 289] on div "KM [PERSON_NAME] [PERSON_NAME]'s [PERSON_NAME] Crew Member at [PERSON_NAME]'s […" at bounding box center [570, 273] width 1141 height 546
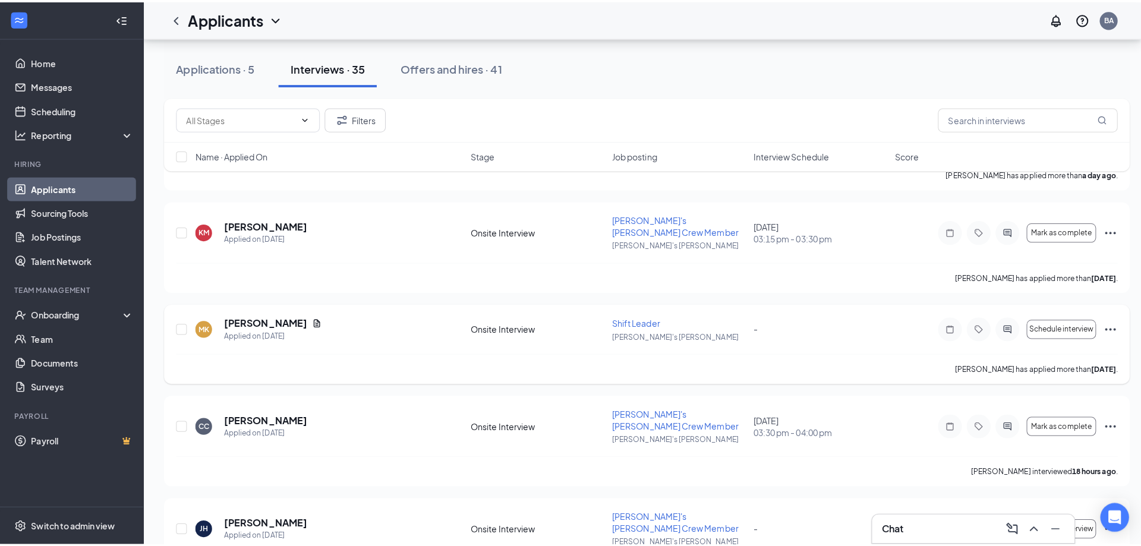
scroll to position [238, 0]
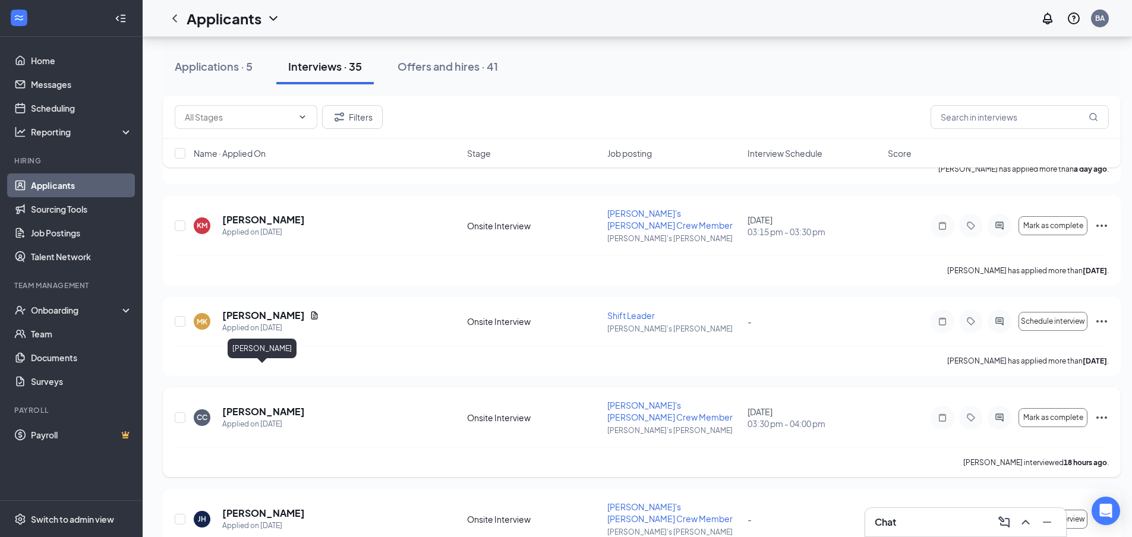
click at [269, 405] on h5 "[PERSON_NAME]" at bounding box center [263, 411] width 83 height 13
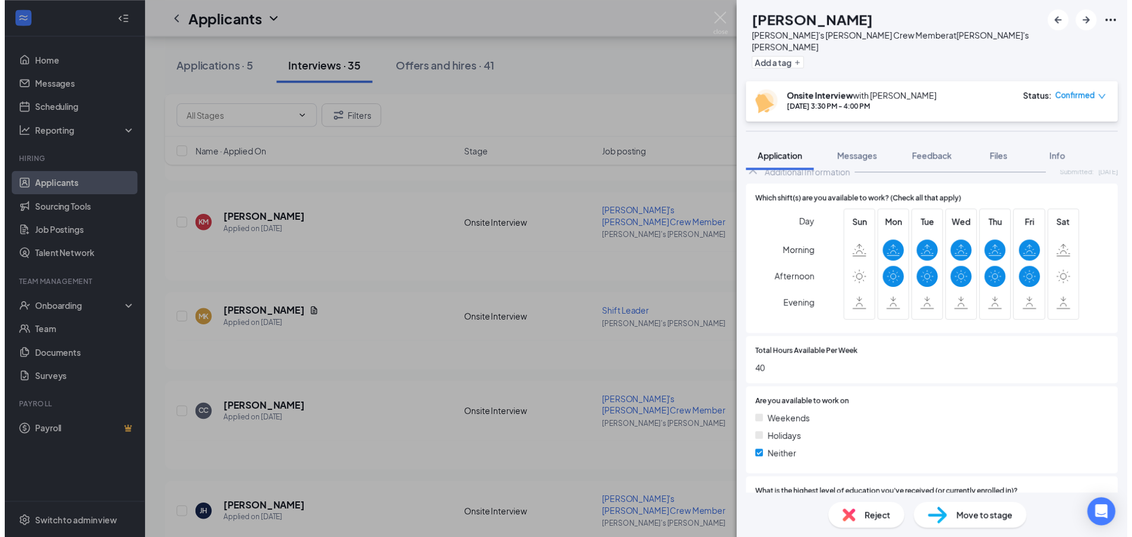
scroll to position [383, 0]
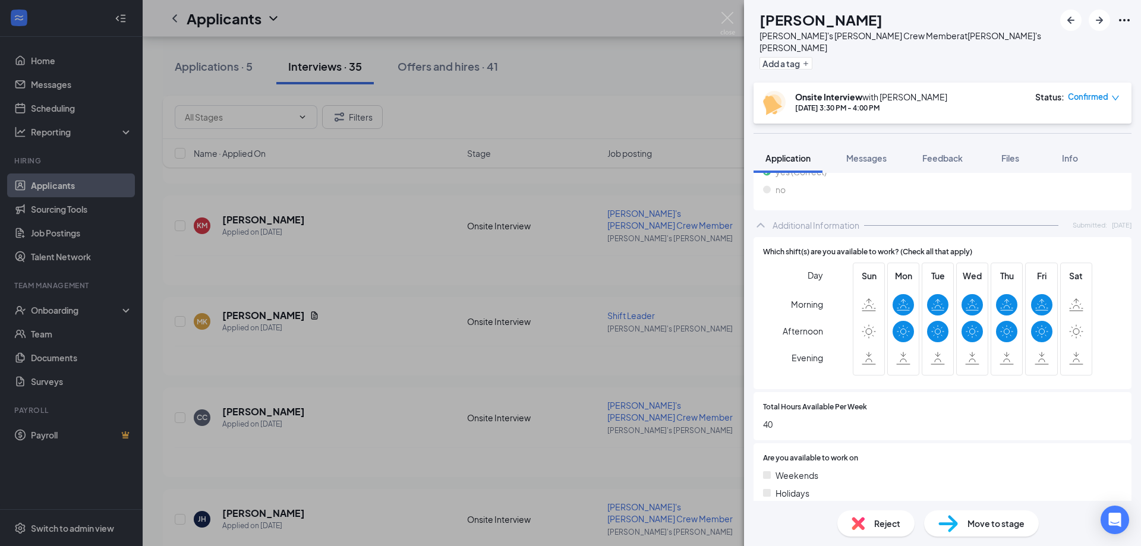
click at [456, 347] on div "CC [PERSON_NAME] [PERSON_NAME]'s [PERSON_NAME] Crew Member at [GEOGRAPHIC_DATA]…" at bounding box center [570, 273] width 1141 height 546
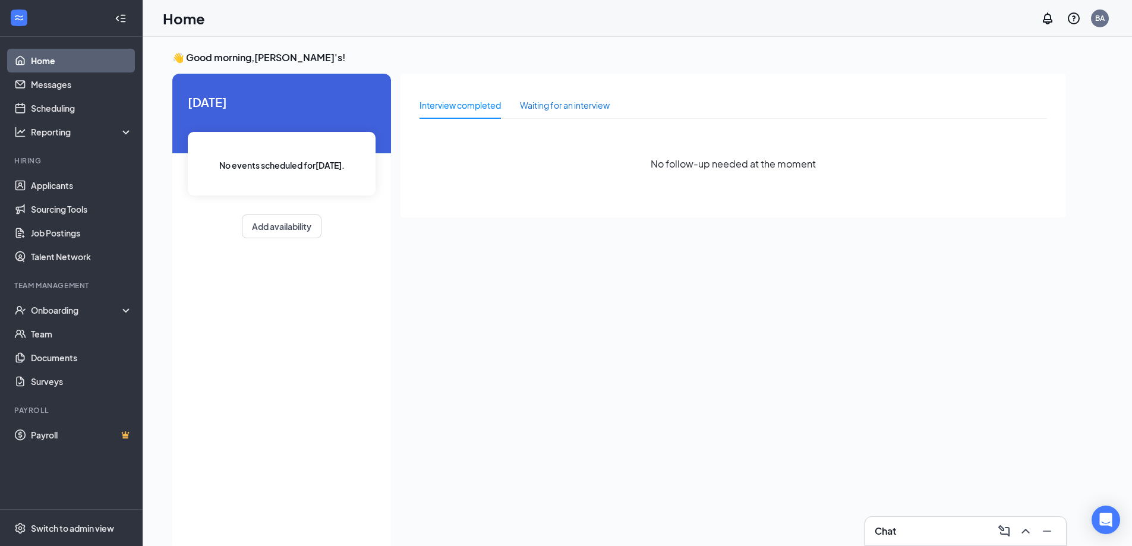
click at [553, 105] on div "Waiting for an interview" at bounding box center [565, 105] width 90 height 13
